Goal: Information Seeking & Learning: Learn about a topic

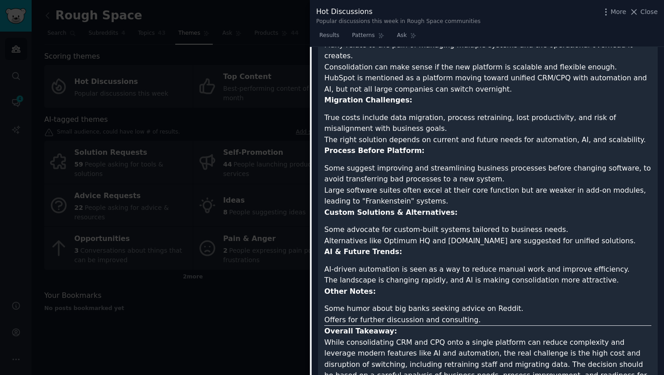
scroll to position [852, 0]
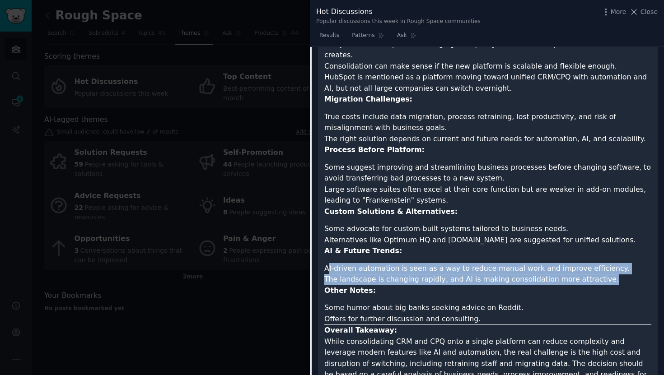
drag, startPoint x: 597, startPoint y: 256, endPoint x: 329, endPoint y: 245, distance: 268.6
click at [329, 263] on ul "AI-driven automation is seen as a way to reduce manual work and improve efficie…" at bounding box center [487, 274] width 327 height 22
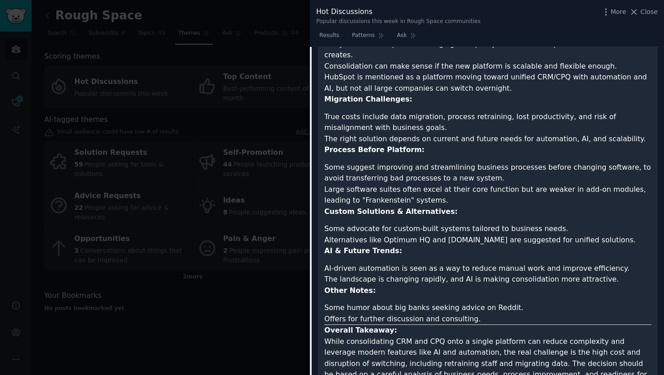
click at [408, 263] on li "AI-driven automation is seen as a way to reduce manual work and improve efficie…" at bounding box center [487, 268] width 327 height 11
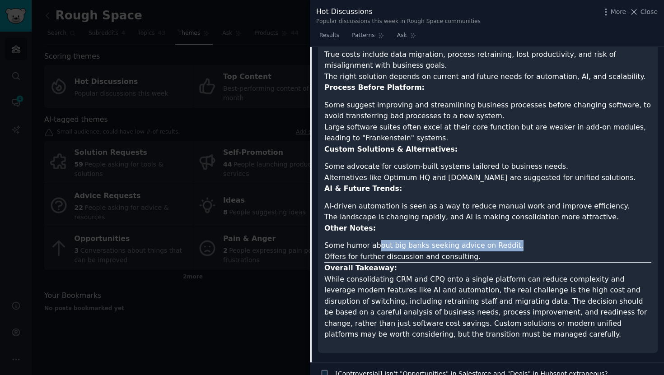
drag, startPoint x: 375, startPoint y: 222, endPoint x: 529, endPoint y: 225, distance: 154.1
click at [529, 240] on li "Some humor about big banks seeking advice on Reddit." at bounding box center [487, 245] width 327 height 11
drag, startPoint x: 421, startPoint y: 235, endPoint x: 490, endPoint y: 230, distance: 69.7
click at [490, 252] on li "Offers for further discussion and consulting." at bounding box center [487, 257] width 327 height 11
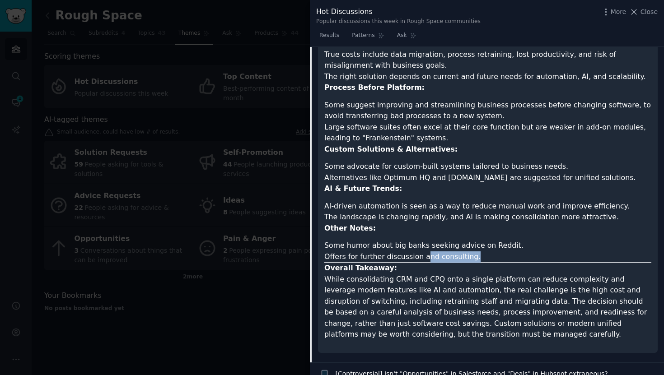
click at [490, 252] on li "Offers for further discussion and consulting." at bounding box center [487, 257] width 327 height 11
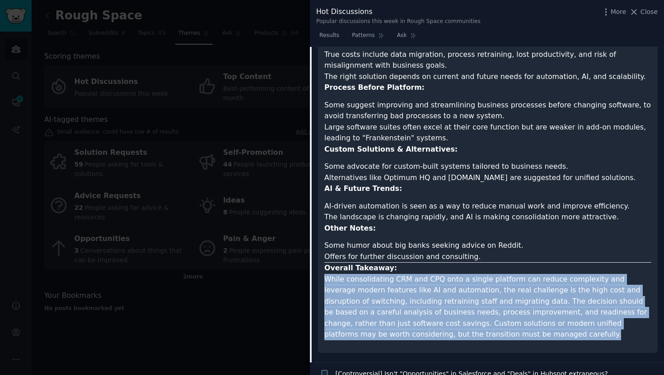
drag, startPoint x: 326, startPoint y: 257, endPoint x: 487, endPoint y: 317, distance: 172.3
click at [487, 317] on p "Overall Takeaway: While consolidating CRM and CPQ onto a single platform can re…" at bounding box center [487, 302] width 327 height 78
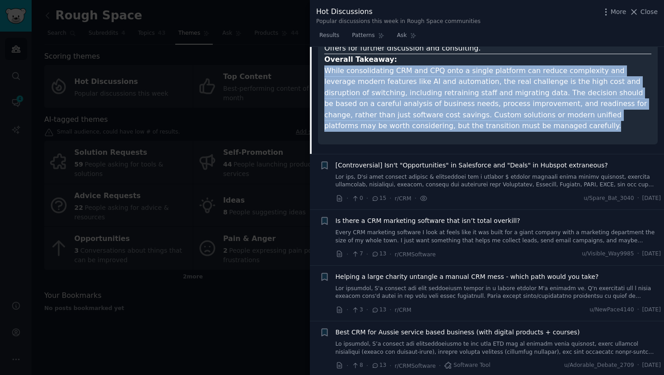
scroll to position [1128, 0]
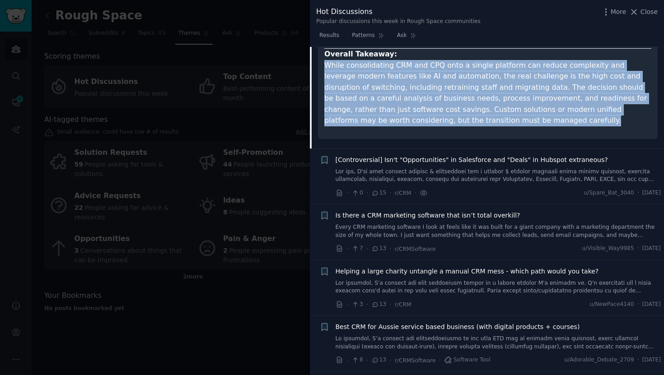
click at [502, 168] on link at bounding box center [499, 176] width 326 height 16
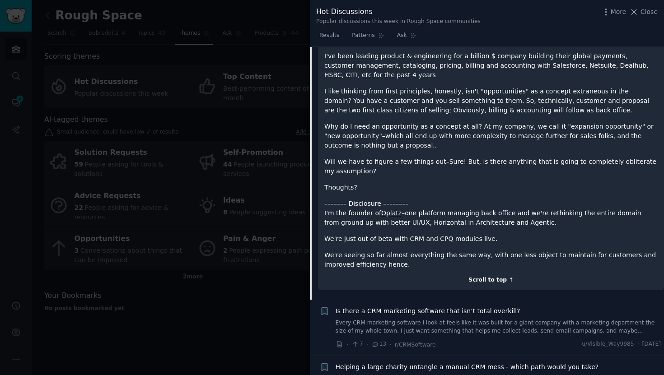
scroll to position [837, 0]
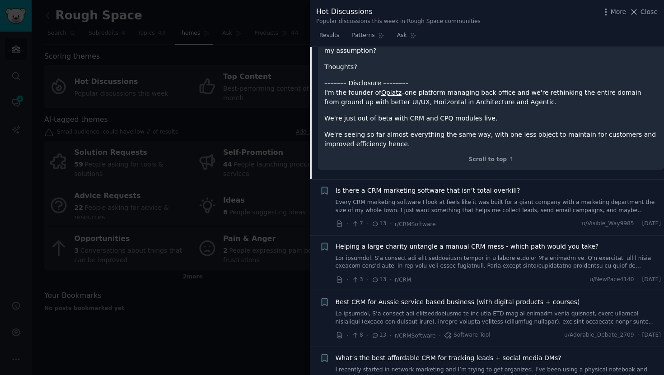
click at [514, 204] on link "Every CRM marketing software I look at feels like it was built for a giant comp…" at bounding box center [499, 207] width 326 height 16
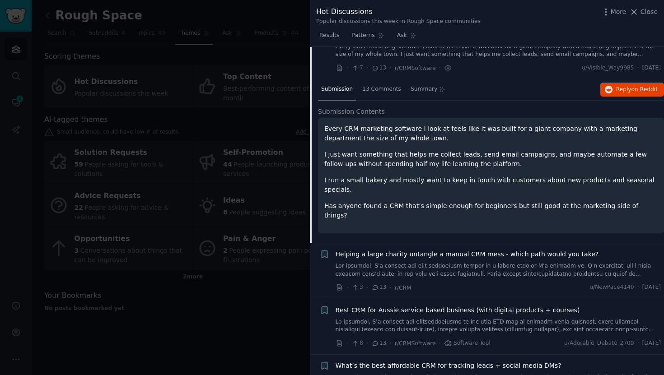
scroll to position [660, 0]
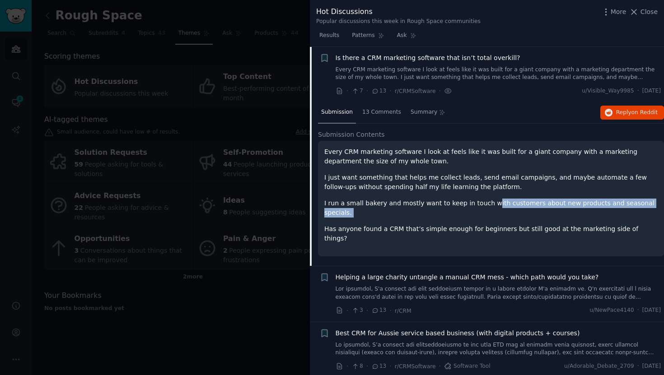
drag, startPoint x: 485, startPoint y: 204, endPoint x: 610, endPoint y: 209, distance: 125.2
click at [610, 209] on div "Every CRM marketing software I look at feels like it was built for a giant comp…" at bounding box center [490, 195] width 333 height 96
click at [621, 204] on p "I run a small bakery and mostly want to keep in touch with customers about new …" at bounding box center [490, 208] width 333 height 19
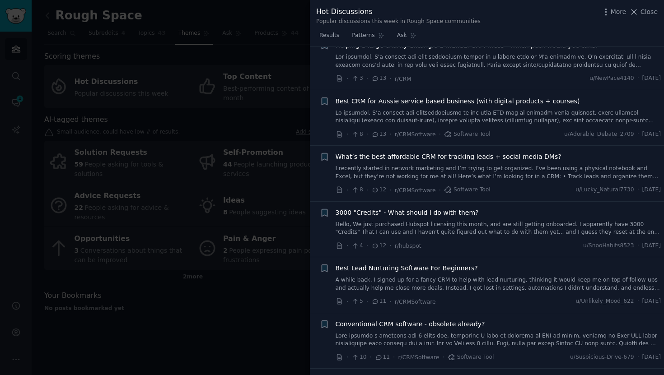
scroll to position [893, 0]
click at [506, 220] on link "Hello, We just purchased Hubspot licensing this month, and are still getting on…" at bounding box center [499, 228] width 326 height 16
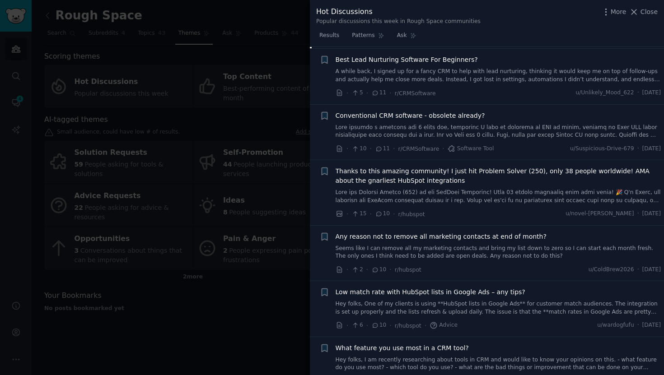
scroll to position [1144, 0]
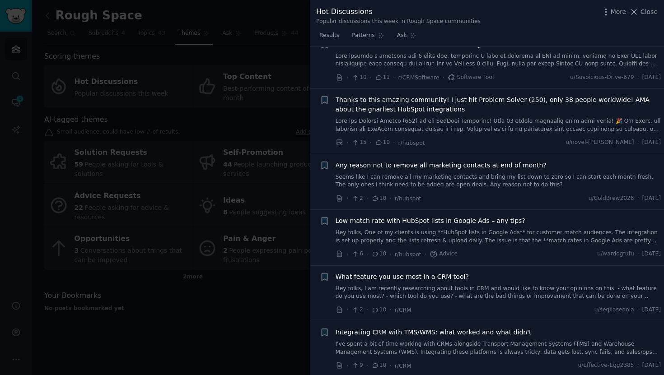
click at [499, 176] on link "Seems like I can remove all my marketing contacts and bring my list down to zer…" at bounding box center [499, 181] width 326 height 16
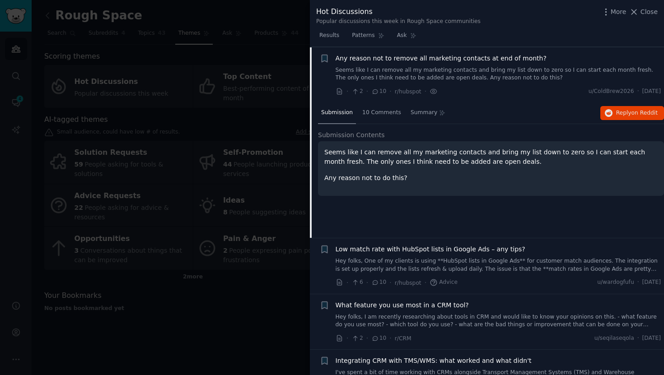
scroll to position [1116, 0]
click at [606, 115] on icon "button" at bounding box center [609, 113] width 8 height 8
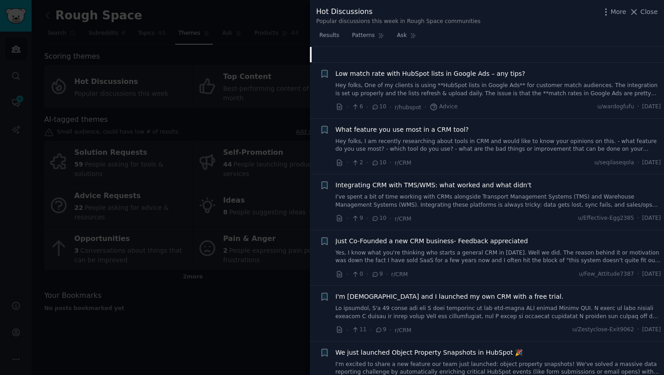
scroll to position [1292, 0]
